Goal: Information Seeking & Learning: Understand process/instructions

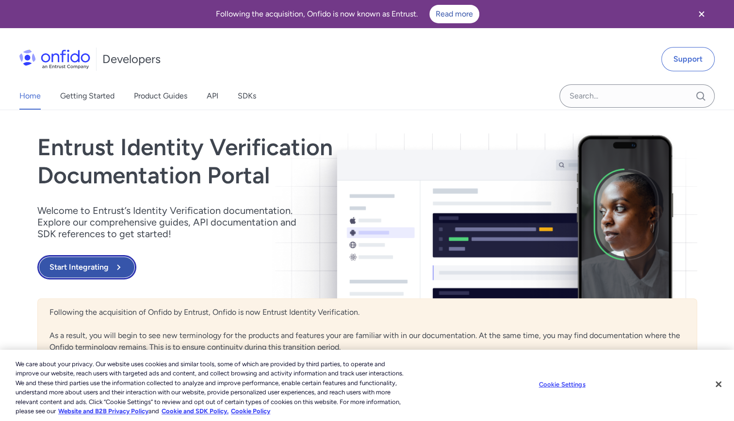
click at [118, 257] on button "Start Integrating" at bounding box center [86, 267] width 99 height 24
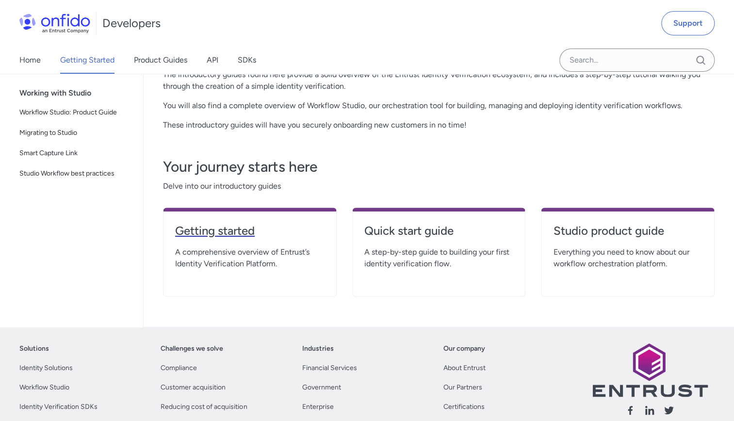
scroll to position [130, 0]
click at [370, 231] on h4 "Quick start guide" at bounding box center [438, 232] width 149 height 16
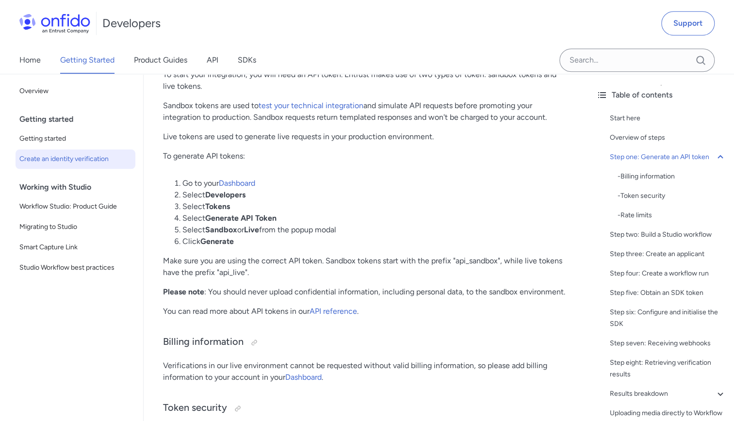
scroll to position [562, 0]
click at [238, 179] on link "Dashboard" at bounding box center [237, 182] width 36 height 9
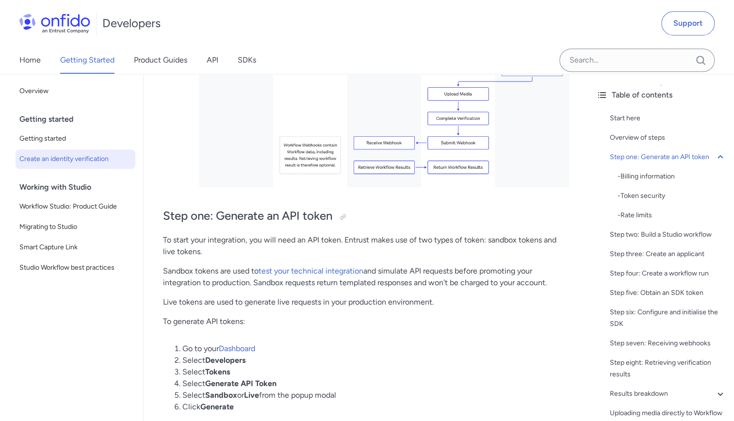
scroll to position [395, 0]
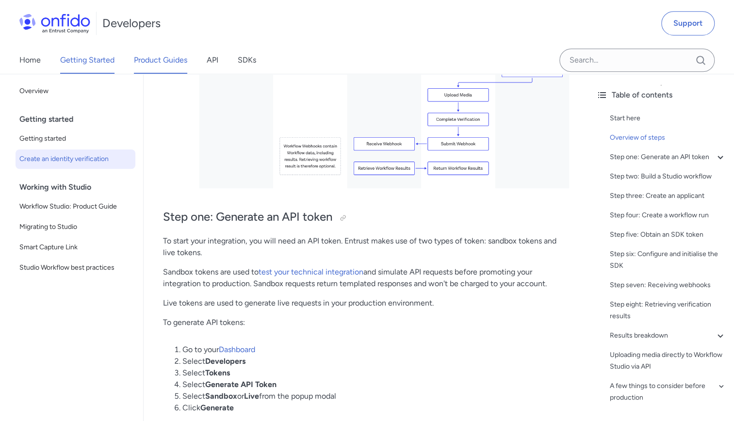
click at [142, 61] on link "Product Guides" at bounding box center [160, 60] width 53 height 27
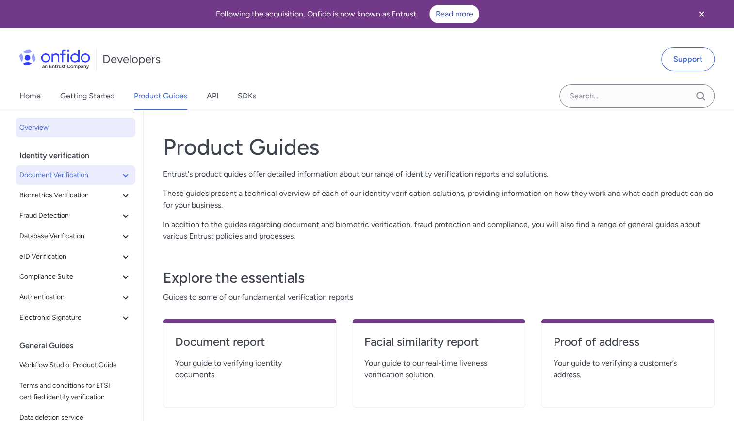
click at [63, 173] on span "Document Verification" at bounding box center [69, 175] width 100 height 12
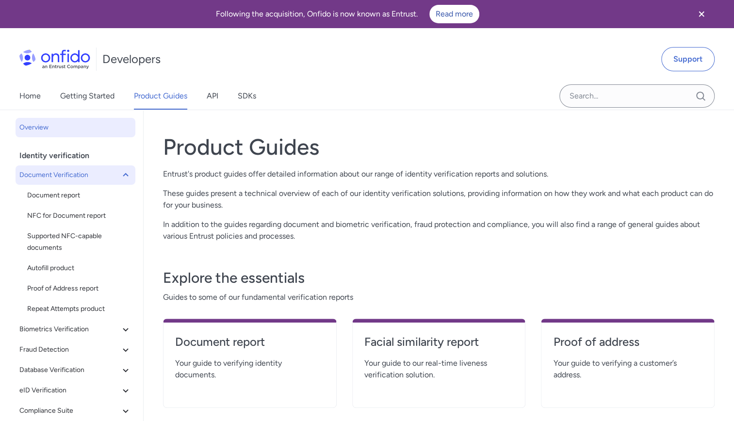
click at [63, 173] on span "Document Verification" at bounding box center [69, 175] width 100 height 12
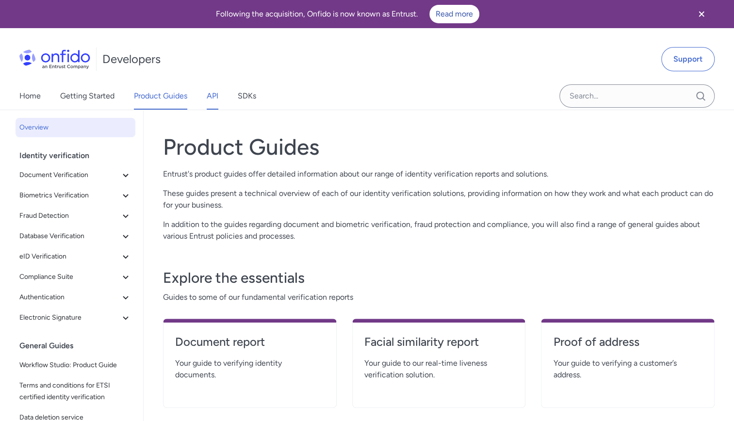
click at [211, 102] on link "API" at bounding box center [213, 95] width 12 height 27
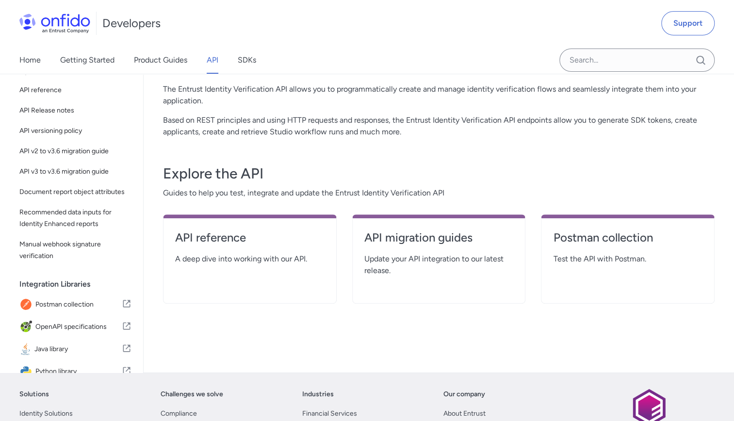
scroll to position [89, 0]
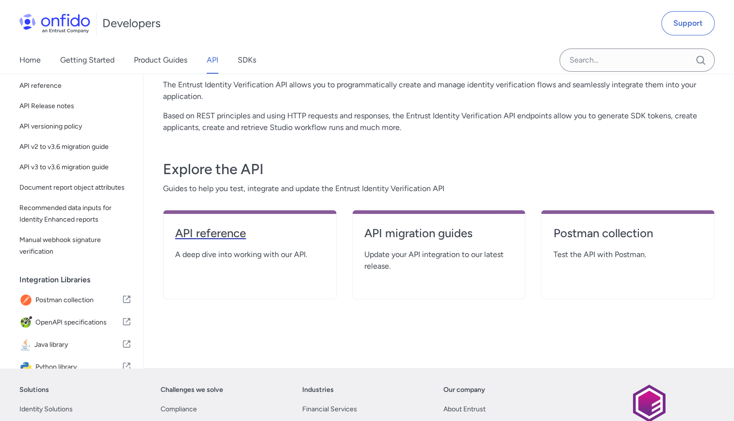
click at [226, 235] on h4 "API reference" at bounding box center [249, 234] width 149 height 16
select select "http"
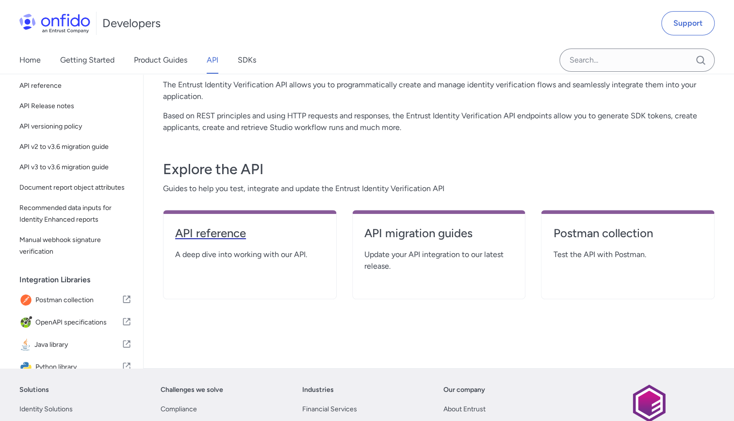
select select "http"
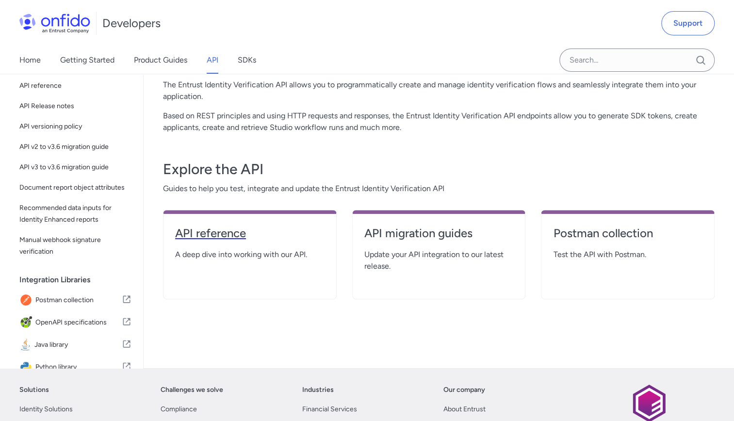
select select "http"
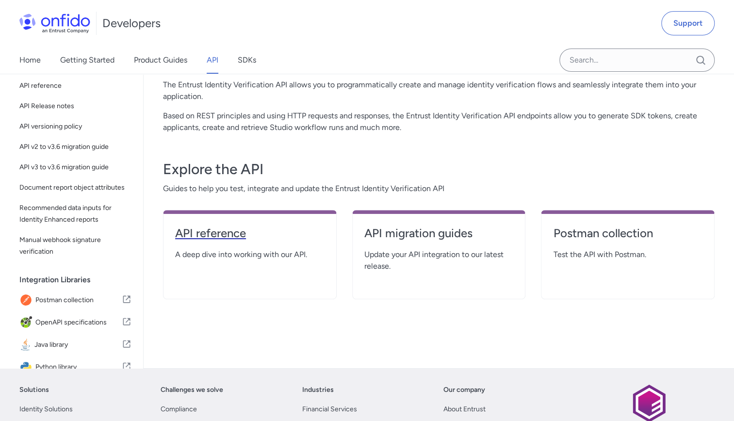
select select "http"
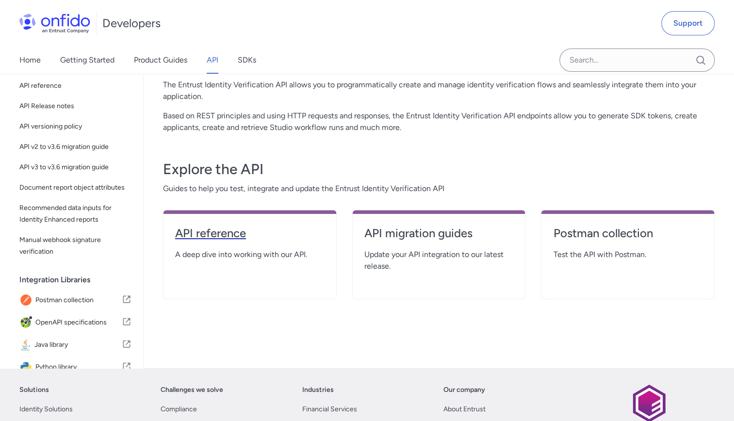
select select "http"
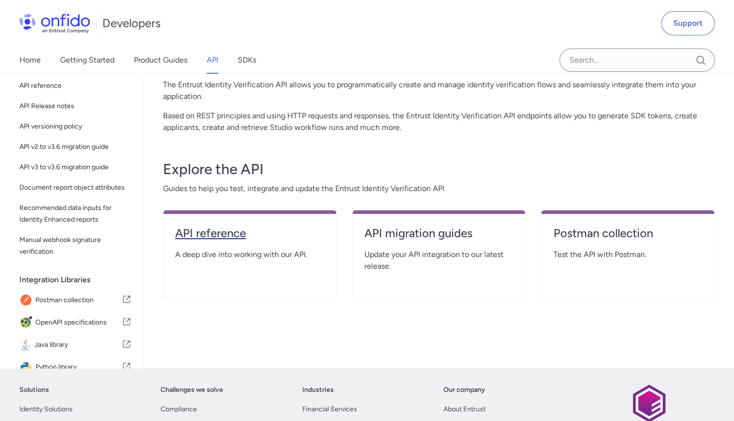
select select "http"
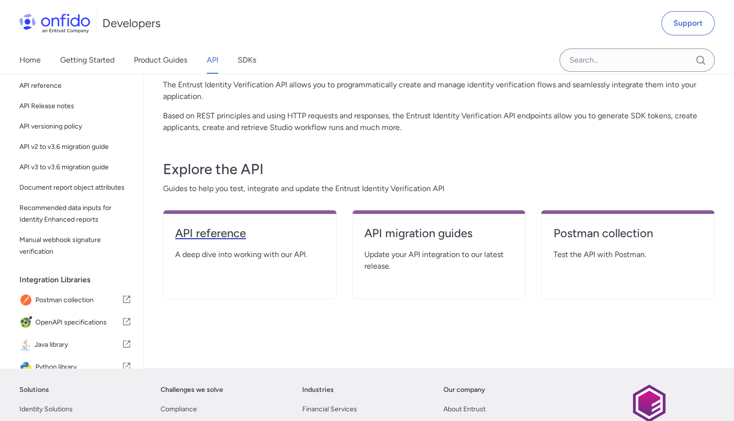
select select "http"
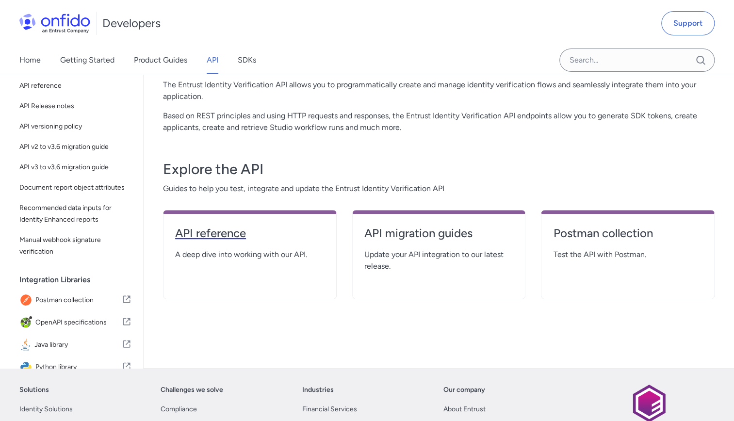
select select "http"
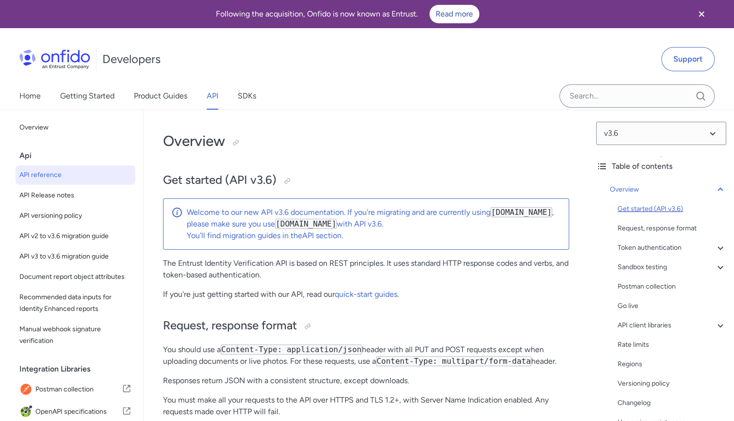
click at [654, 207] on div "Get started (API v3.6)" at bounding box center [672, 209] width 109 height 12
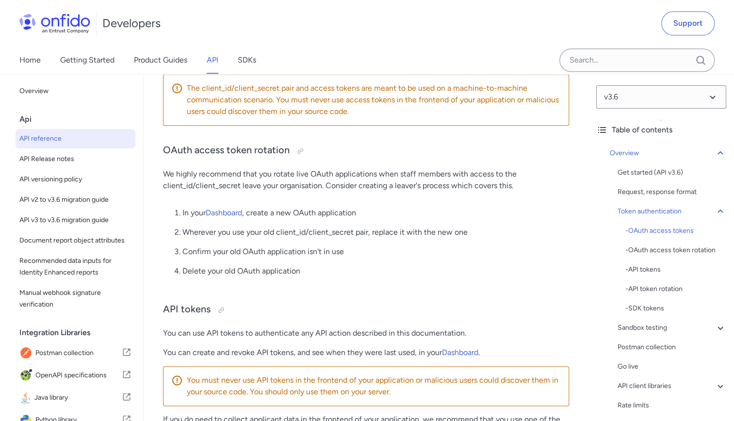
scroll to position [618, 0]
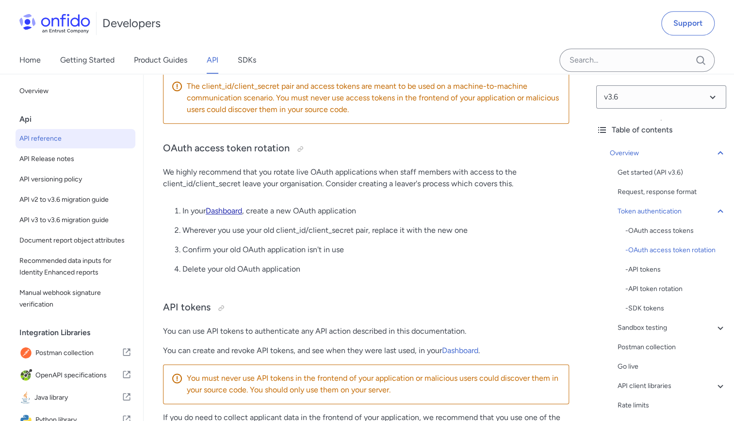
click at [218, 207] on link "Dashboard" at bounding box center [224, 210] width 36 height 9
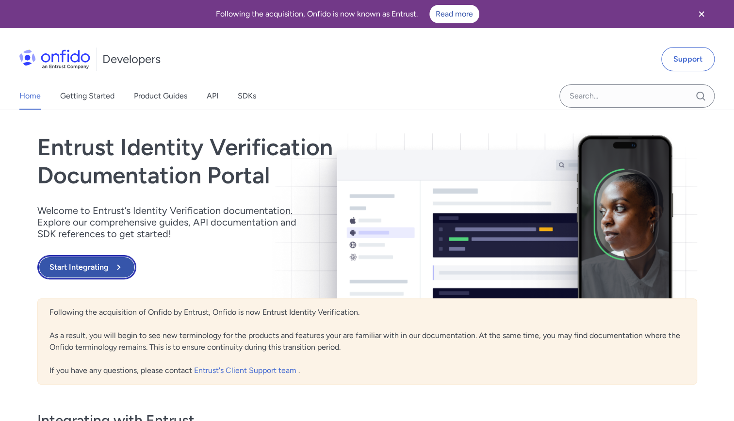
click at [113, 262] on icon at bounding box center [119, 267] width 12 height 12
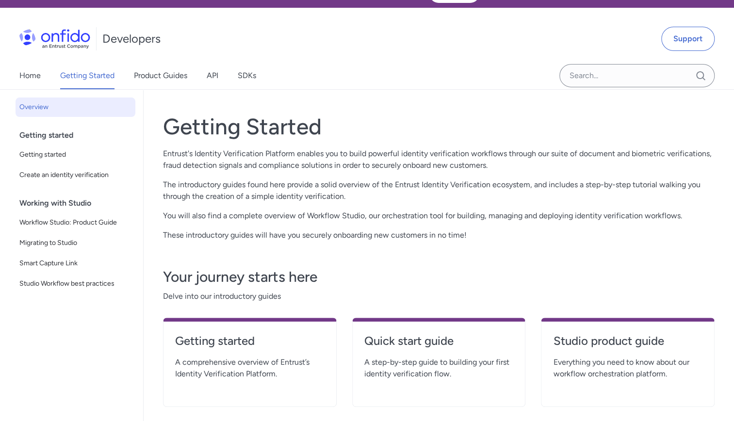
scroll to position [9, 0]
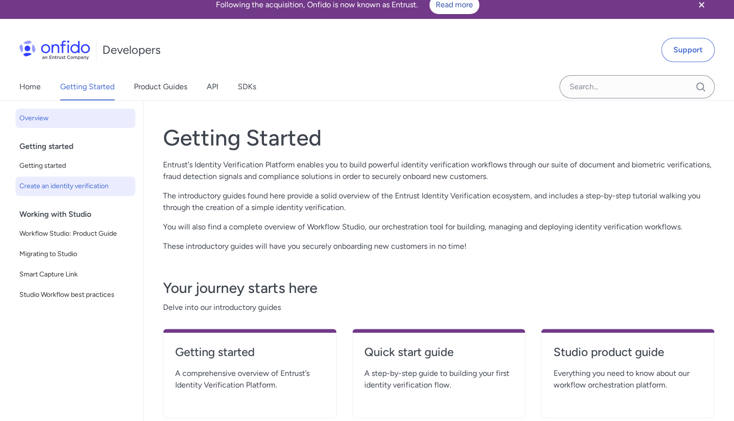
click at [84, 186] on span "Create an identity verification" at bounding box center [75, 186] width 112 height 12
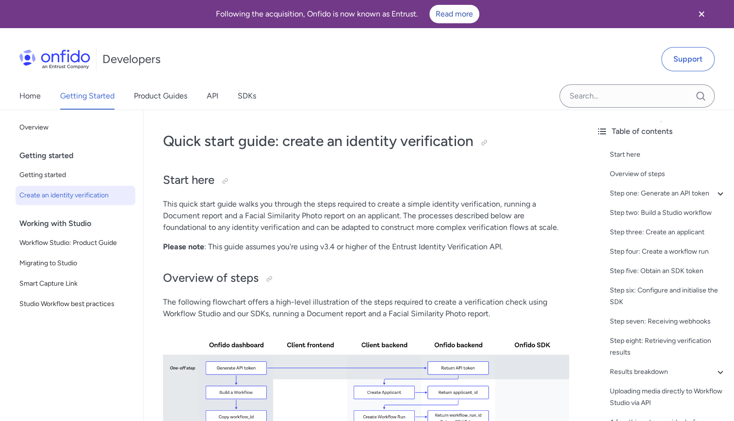
click at [72, 65] on img at bounding box center [54, 58] width 71 height 19
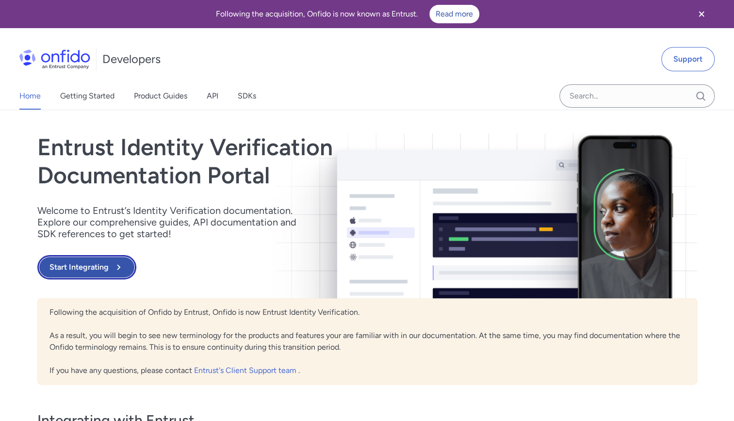
click at [117, 261] on icon at bounding box center [119, 267] width 12 height 12
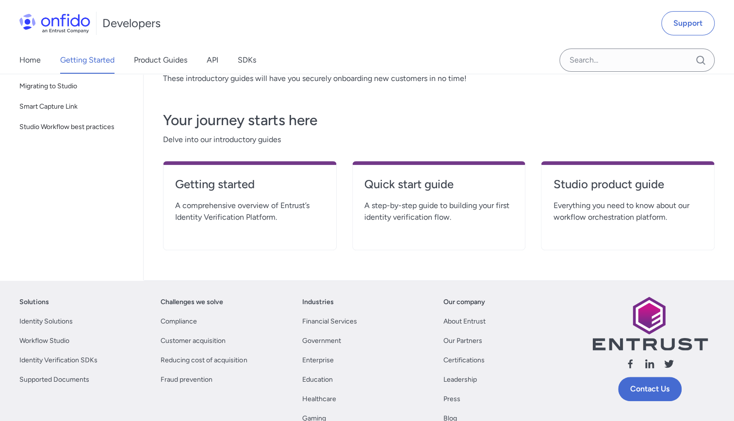
scroll to position [172, 0]
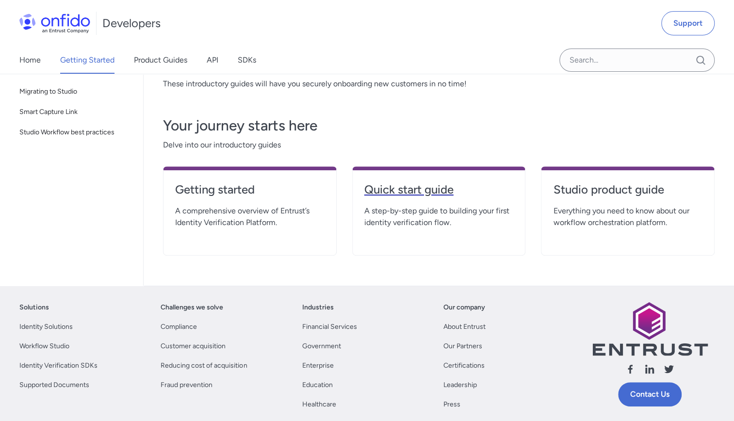
click at [396, 196] on h4 "Quick start guide" at bounding box center [438, 190] width 149 height 16
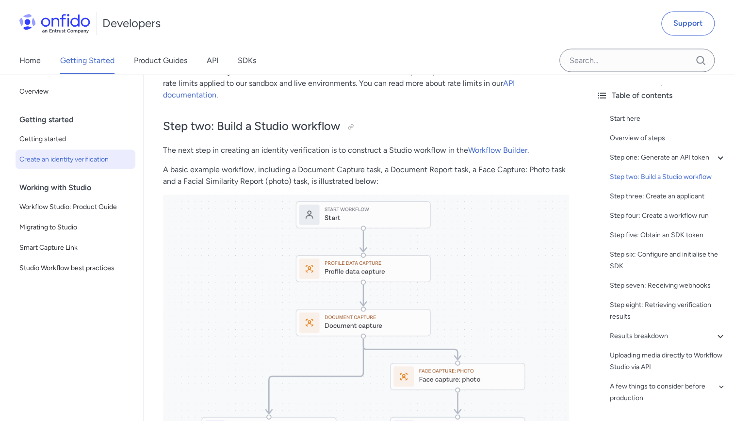
scroll to position [1038, 0]
